Goal: Information Seeking & Learning: Learn about a topic

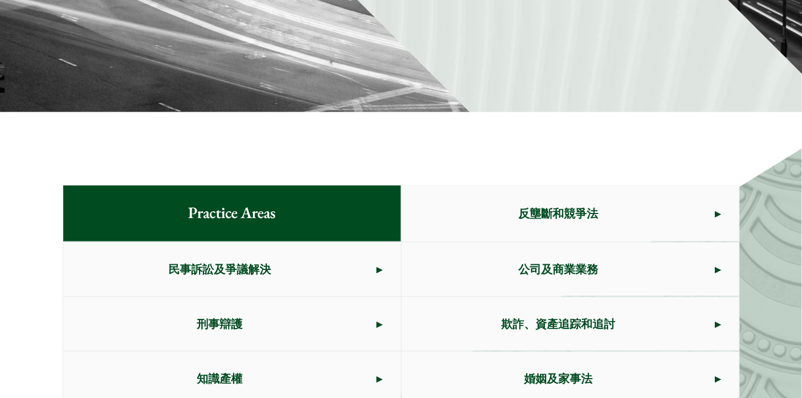
scroll to position [532, 0]
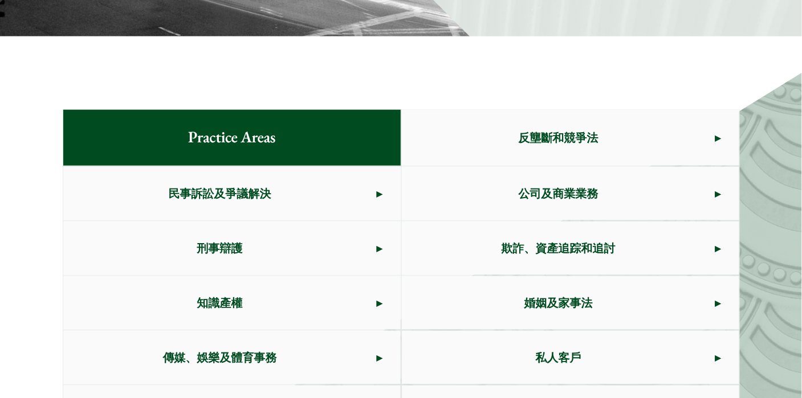
click at [378, 222] on link "刑事辯護" at bounding box center [231, 249] width 337 height 54
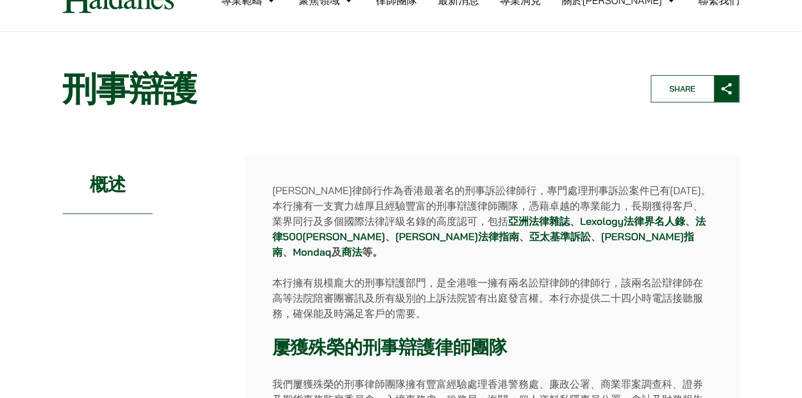
scroll to position [75, 0]
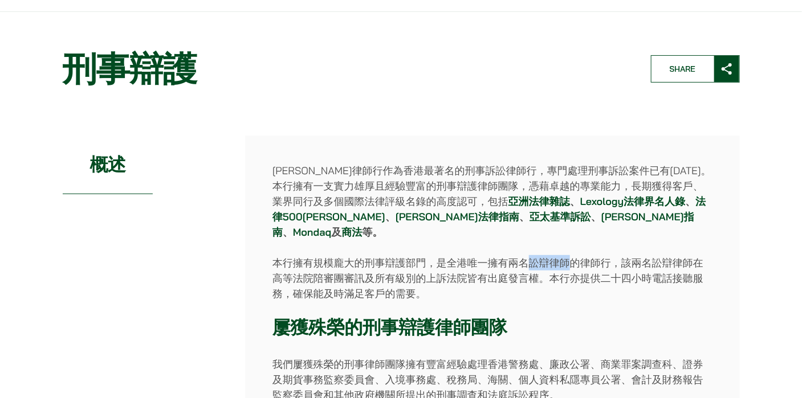
drag, startPoint x: 512, startPoint y: 209, endPoint x: 545, endPoint y: 211, distance: 33.1
click at [545, 255] on p "本行擁有規模龐大的刑事辯護部門，是全港唯一擁有兩名訟辯律師的律師行，該兩名訟辯律師在高等法院陪審團審訊及所有級別的上訴法院皆有出庭發言權。本行亦提供二十四小時…" at bounding box center [492, 278] width 440 height 46
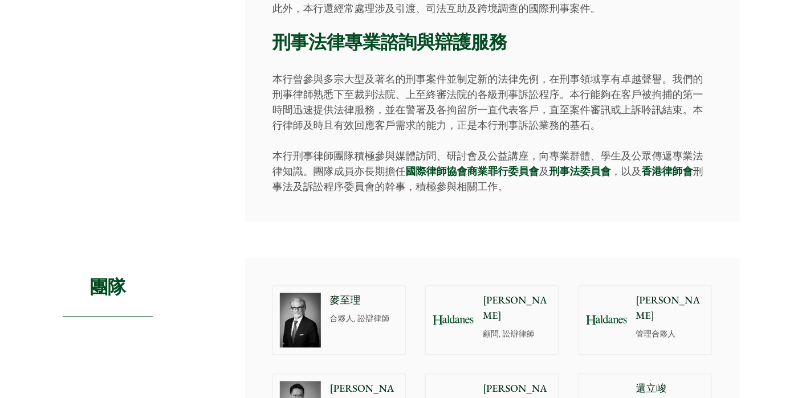
scroll to position [835, 0]
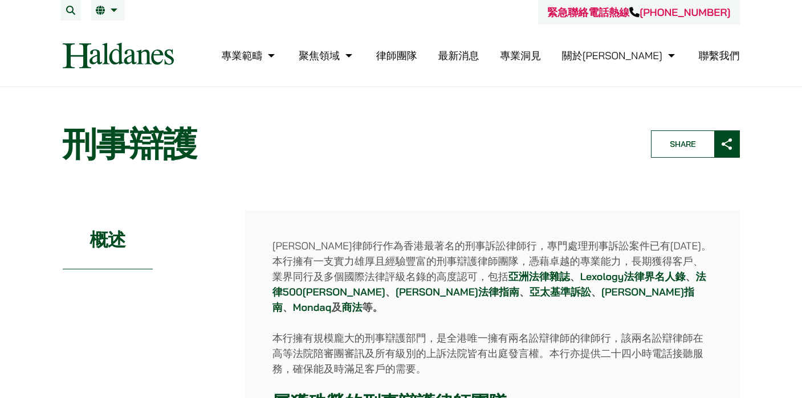
scroll to position [835, 0]
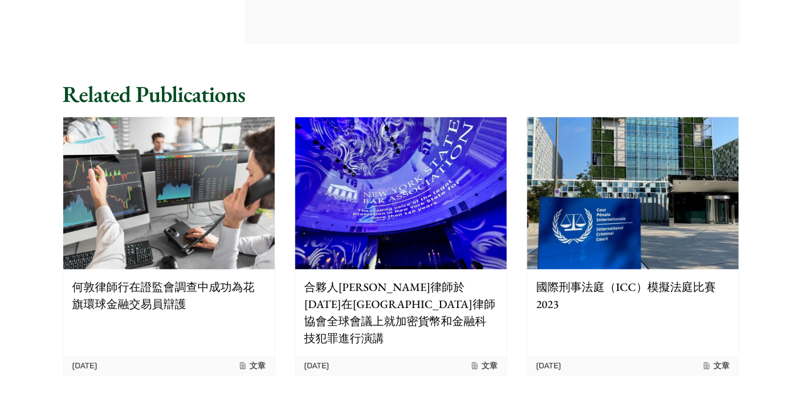
scroll to position [1955, 0]
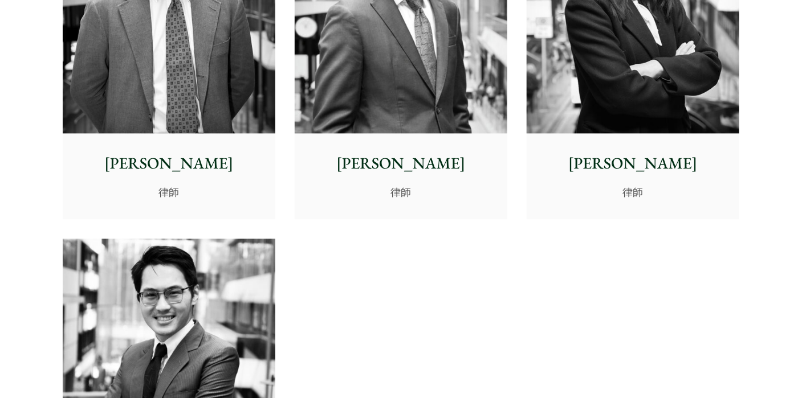
scroll to position [4558, 0]
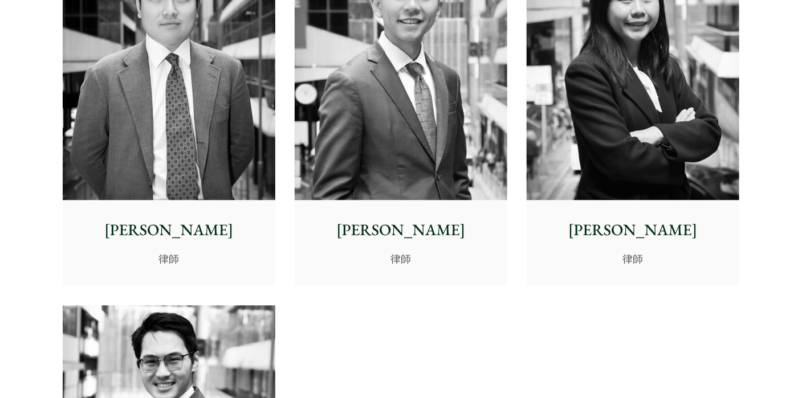
drag, startPoint x: 106, startPoint y: 75, endPoint x: 151, endPoint y: 80, distance: 45.2
copy h2 "顧問"
